Goal: Information Seeking & Learning: Check status

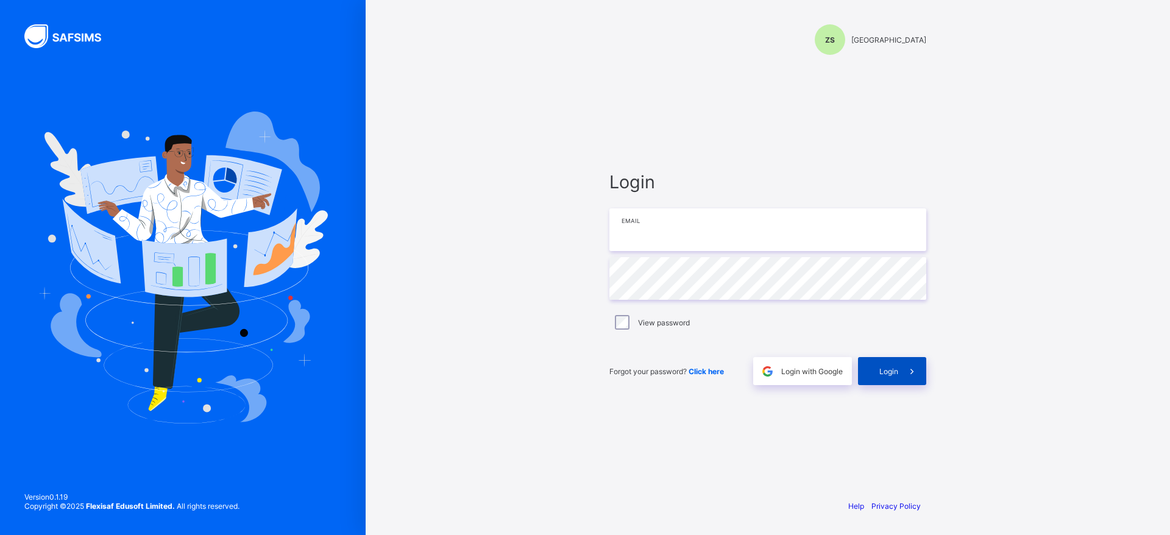
type input "**********"
click at [904, 374] on span at bounding box center [912, 371] width 28 height 28
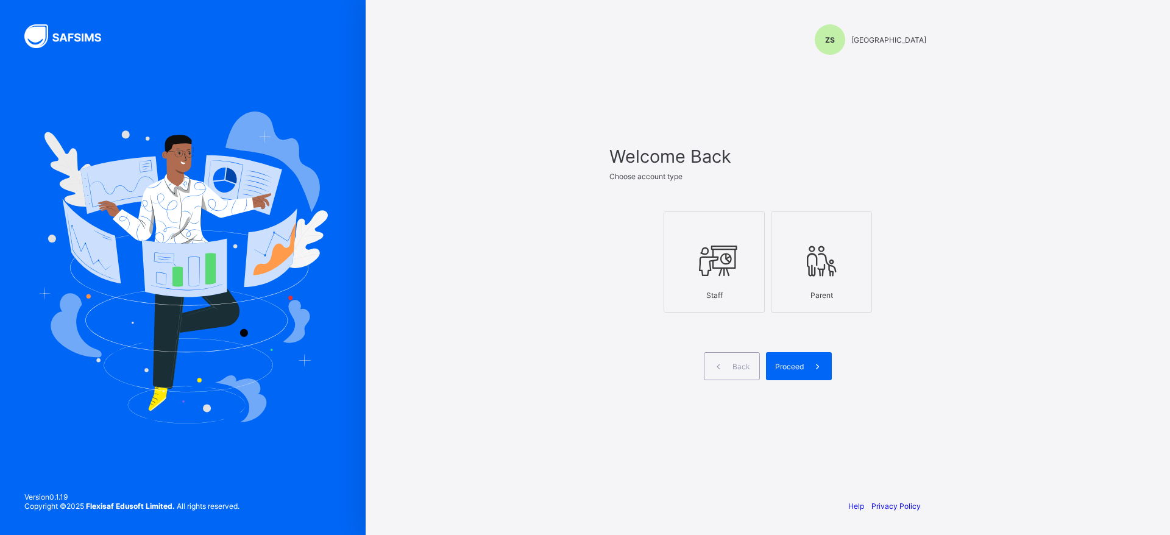
click at [736, 287] on div "Staff" at bounding box center [714, 295] width 88 height 21
click at [822, 371] on icon at bounding box center [817, 367] width 13 height 12
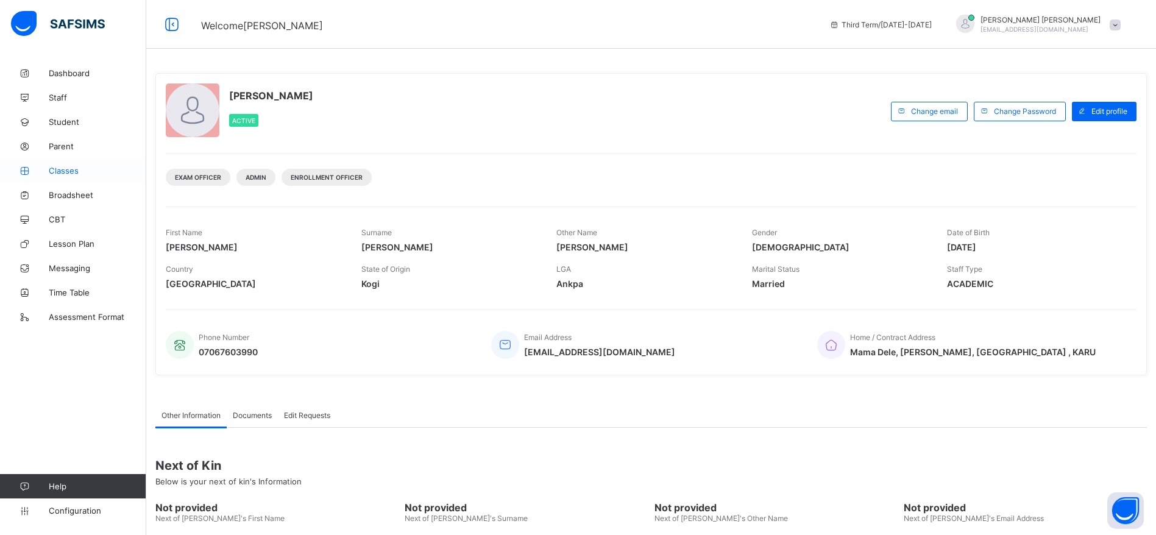
click at [73, 168] on span "Classes" at bounding box center [98, 171] width 98 height 10
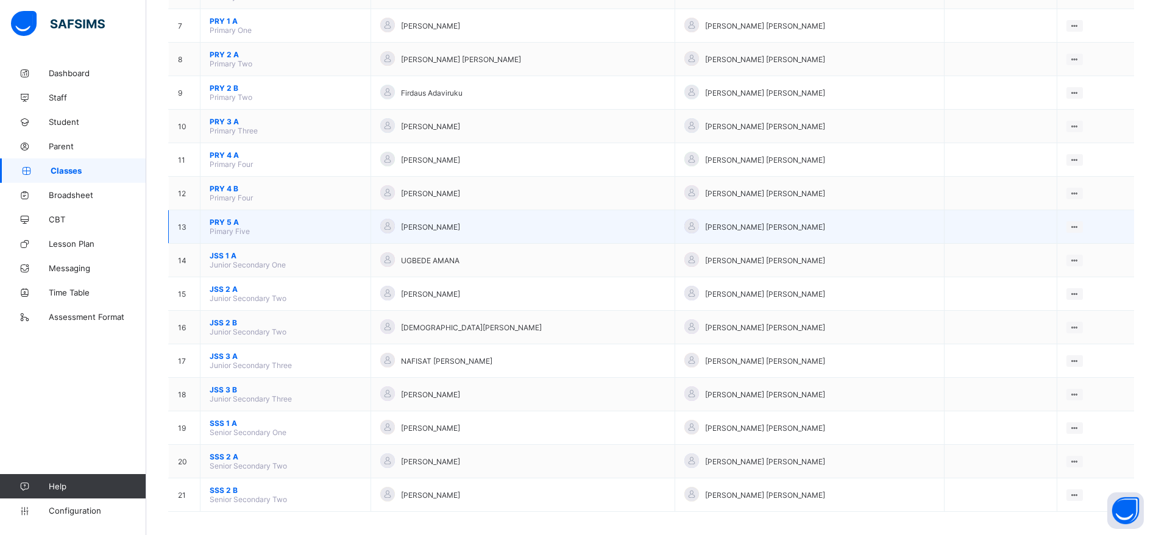
scroll to position [343, 0]
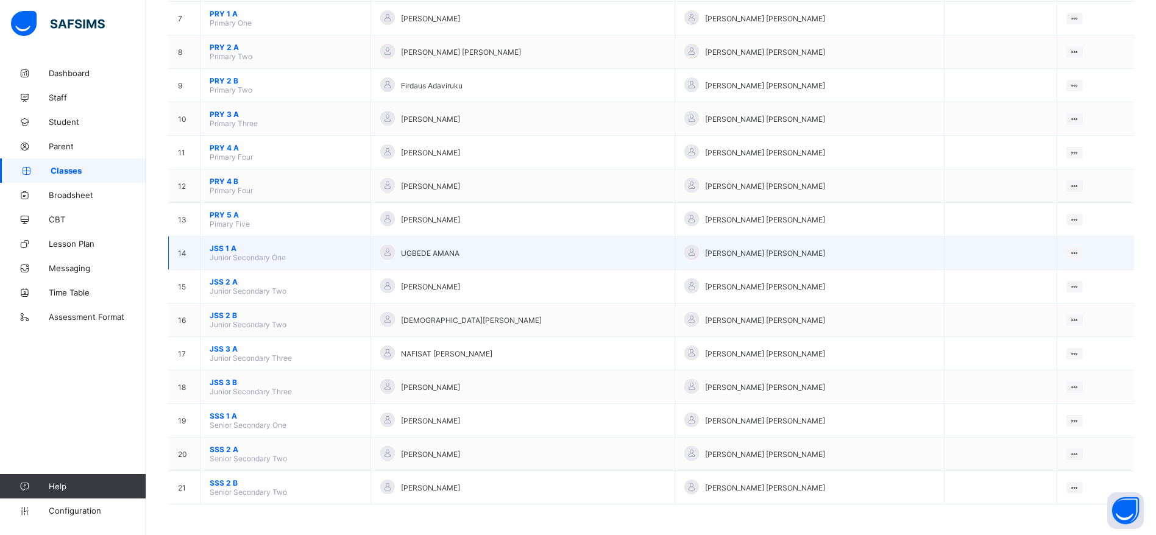
click at [229, 249] on span "JSS 1 A" at bounding box center [286, 248] width 152 height 9
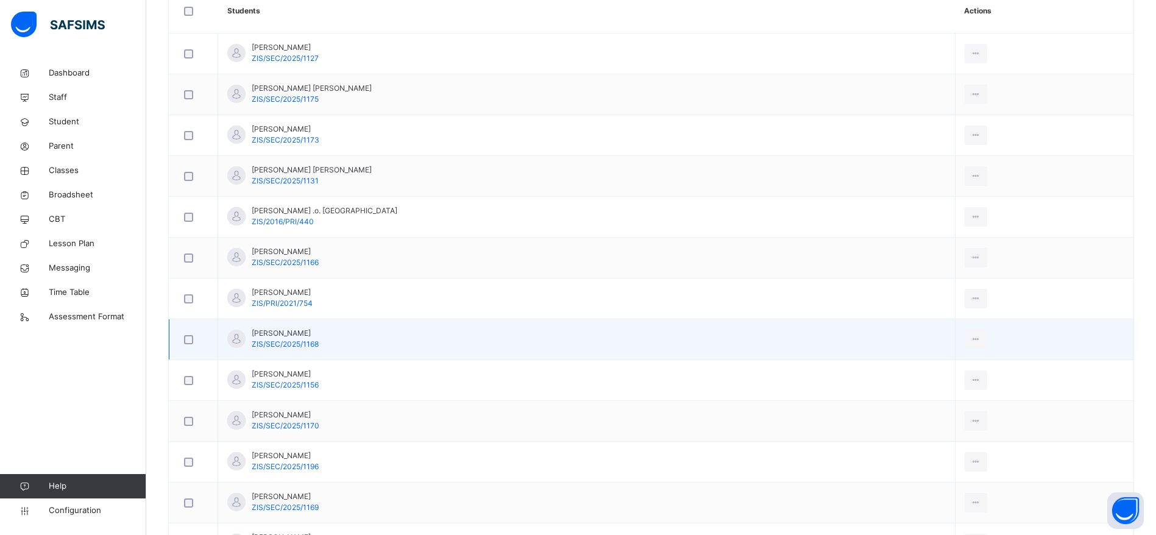
scroll to position [457, 0]
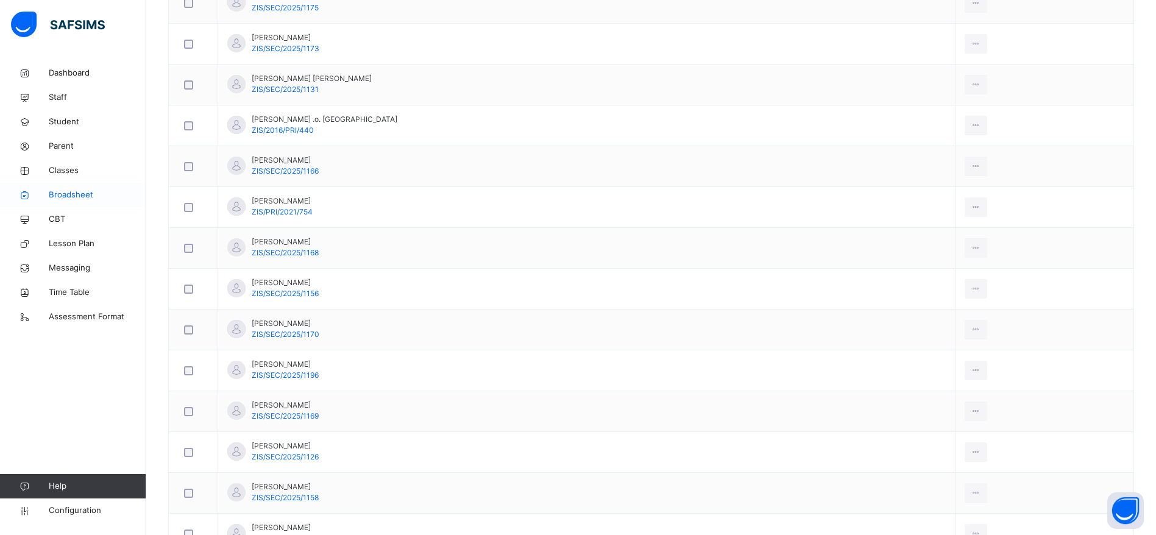
click at [69, 196] on span "Broadsheet" at bounding box center [98, 195] width 98 height 12
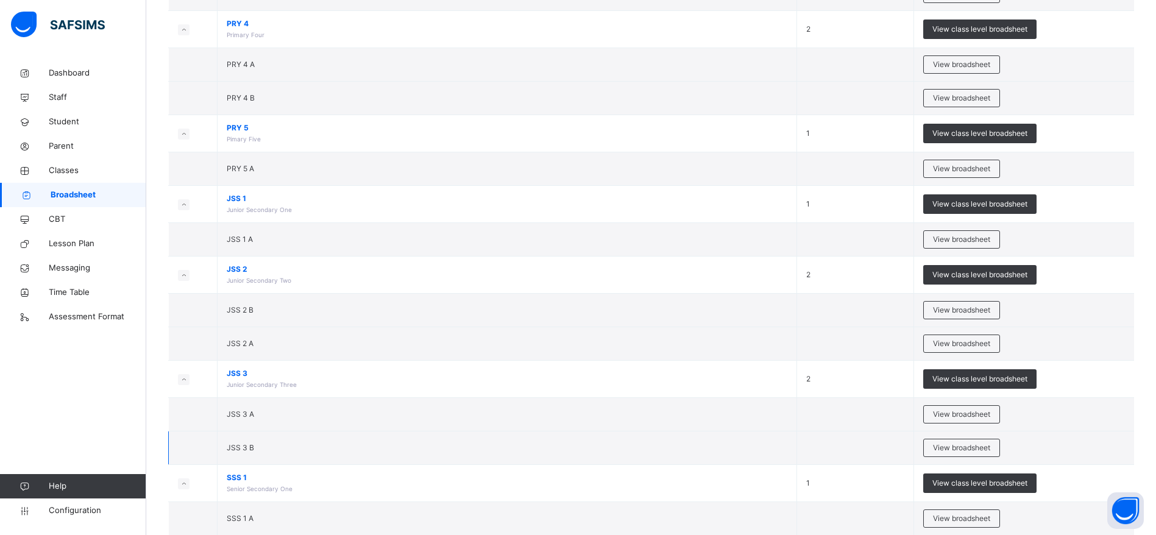
scroll to position [731, 0]
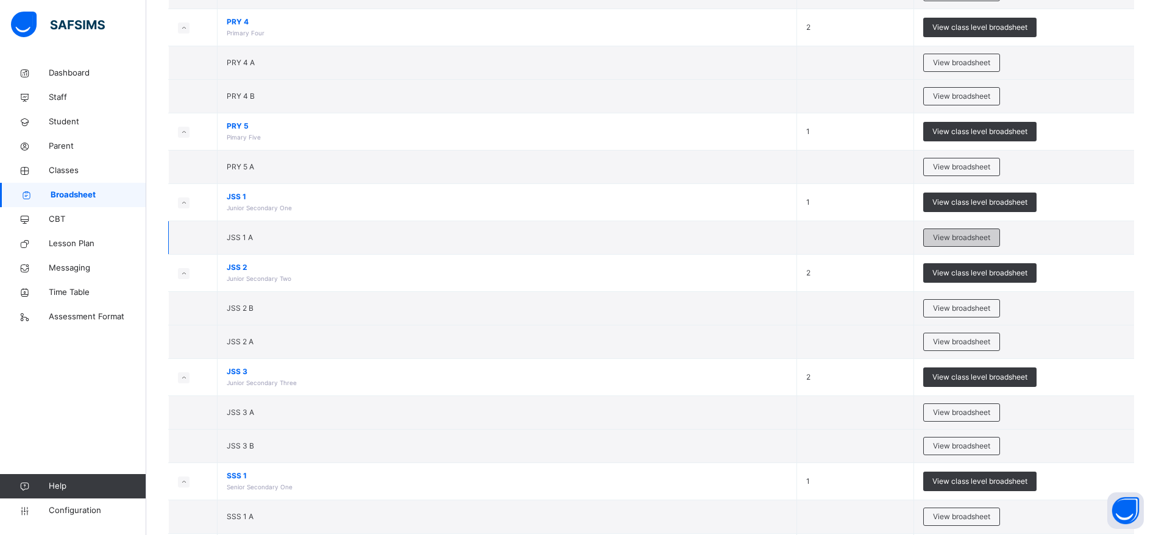
click at [982, 233] on span "View broadsheet" at bounding box center [961, 237] width 57 height 11
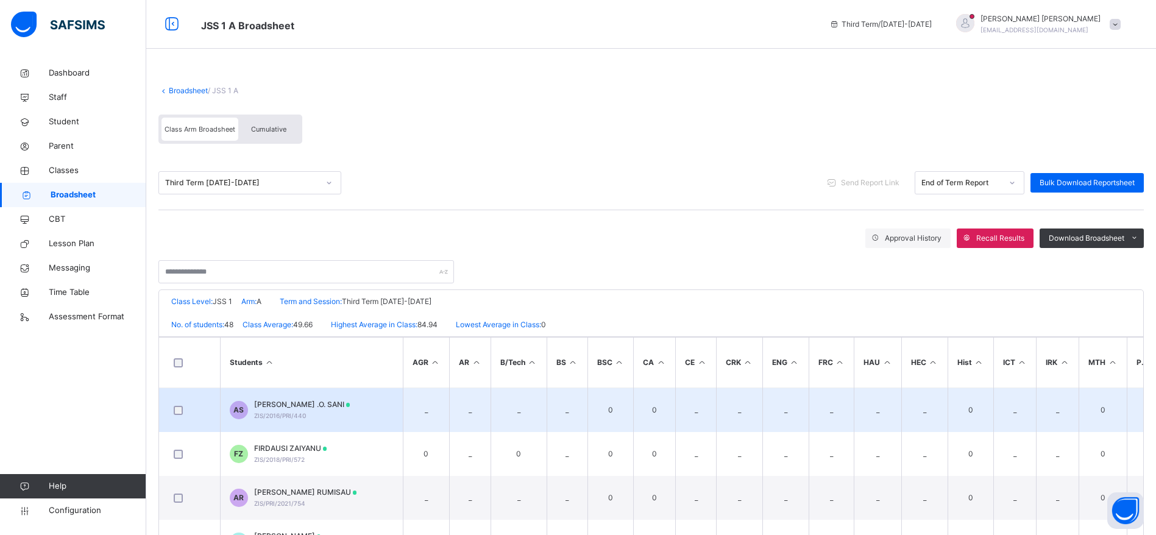
click at [280, 405] on span "[PERSON_NAME] .O. SANI" at bounding box center [302, 404] width 96 height 11
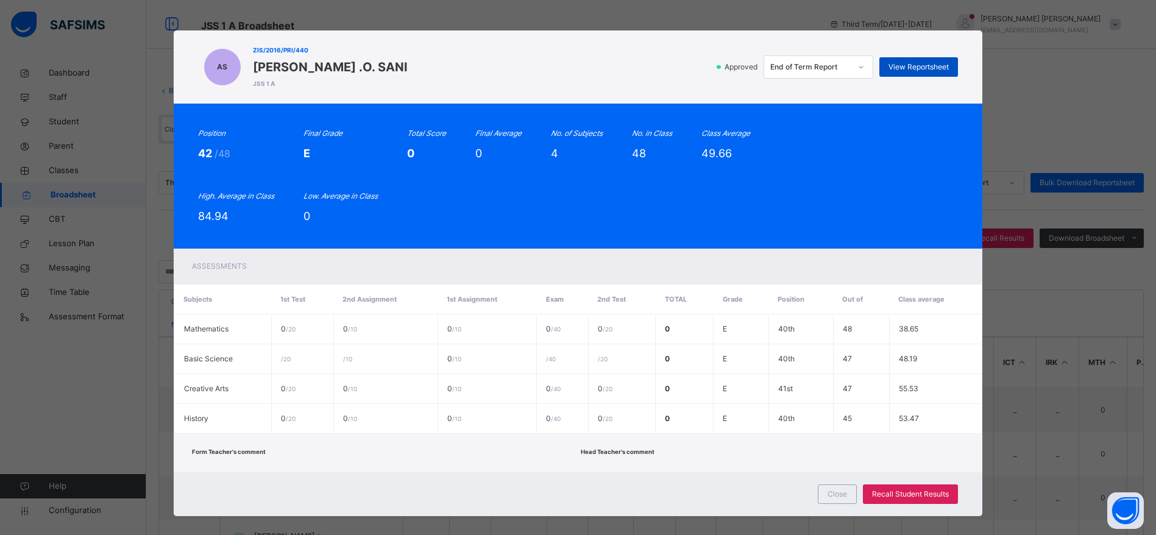
click at [909, 65] on span "View Reportsheet" at bounding box center [919, 67] width 60 height 11
click at [844, 492] on span "Close" at bounding box center [838, 494] width 20 height 11
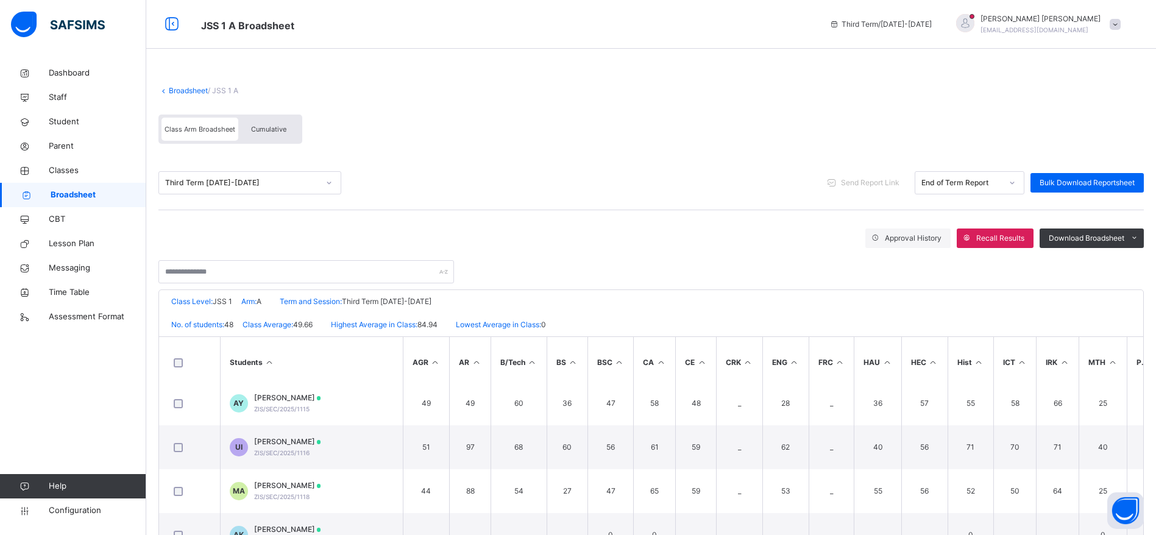
scroll to position [183, 0]
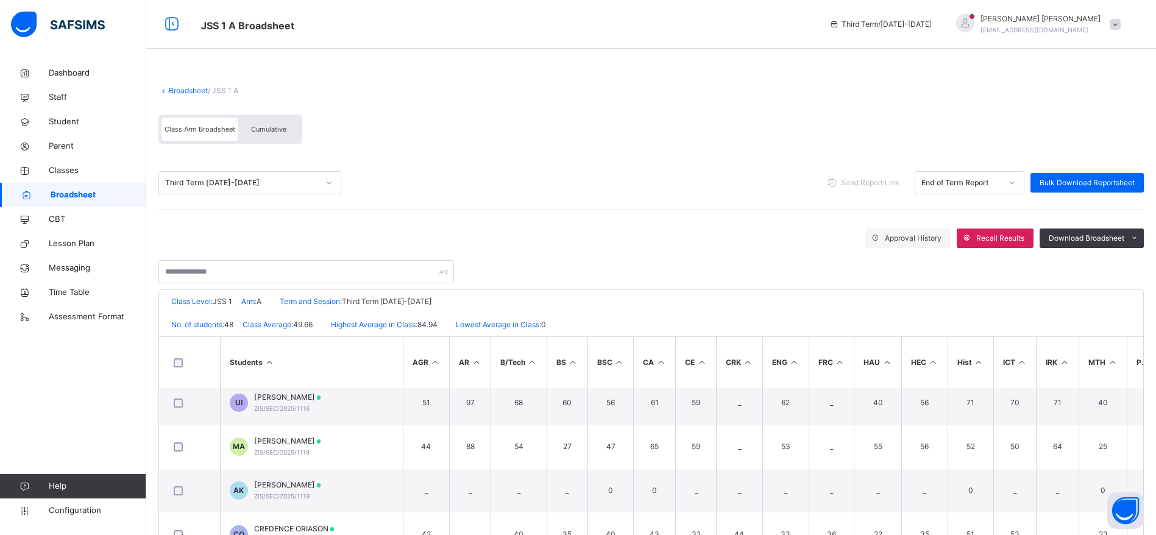
click at [243, 397] on div "UI" at bounding box center [239, 403] width 18 height 18
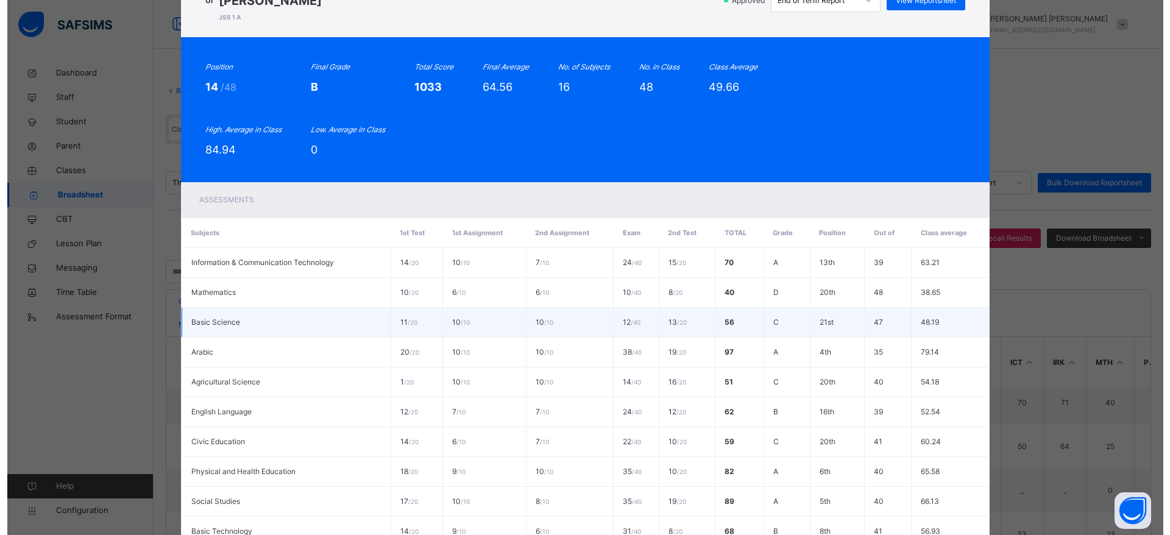
scroll to position [0, 0]
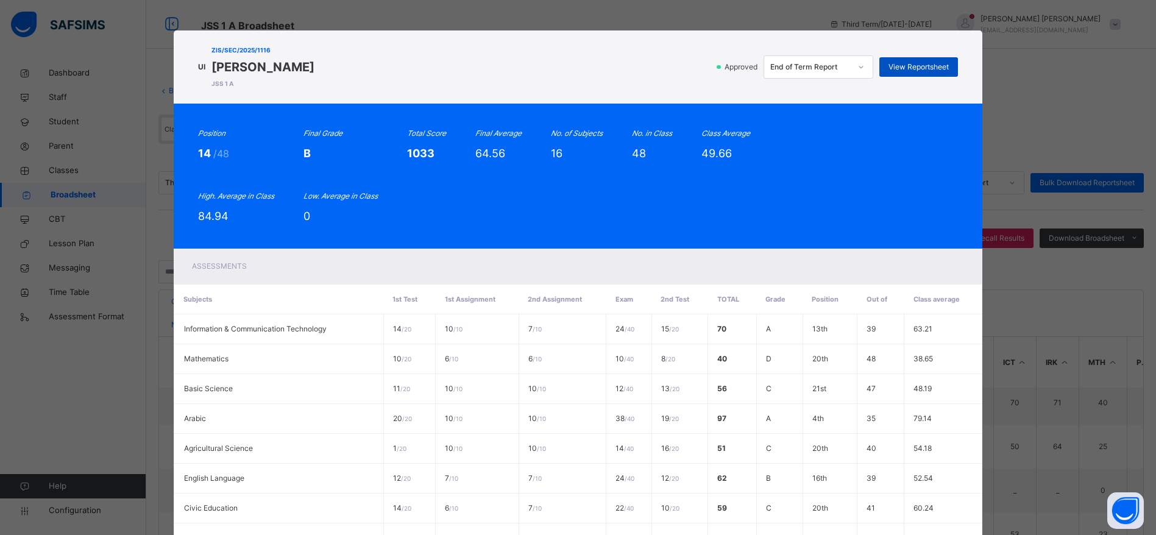
click at [904, 64] on span "View Reportsheet" at bounding box center [919, 67] width 60 height 11
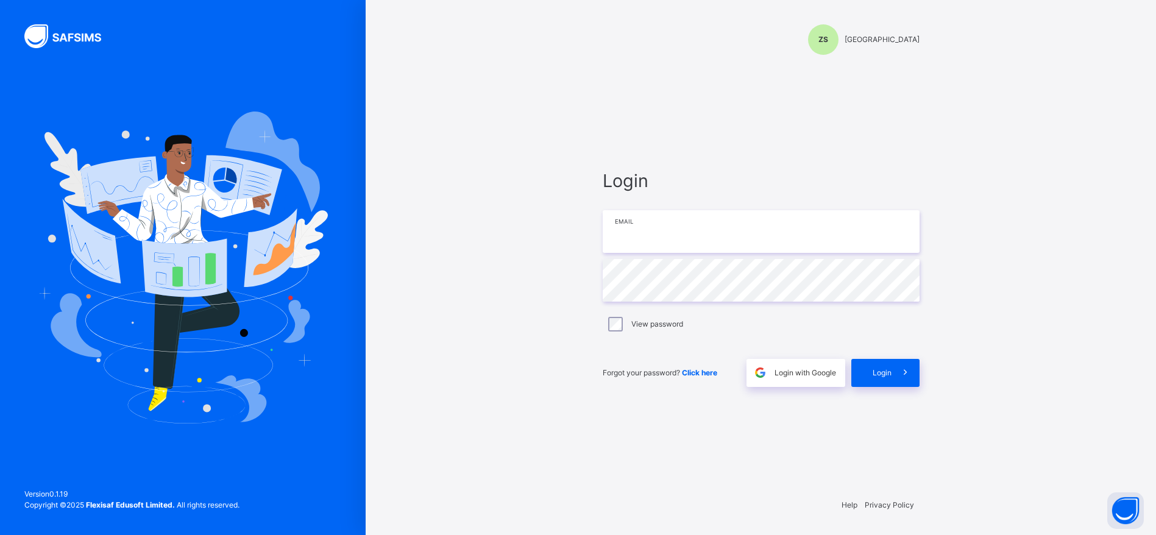
type input "**********"
